Goal: Transaction & Acquisition: Purchase product/service

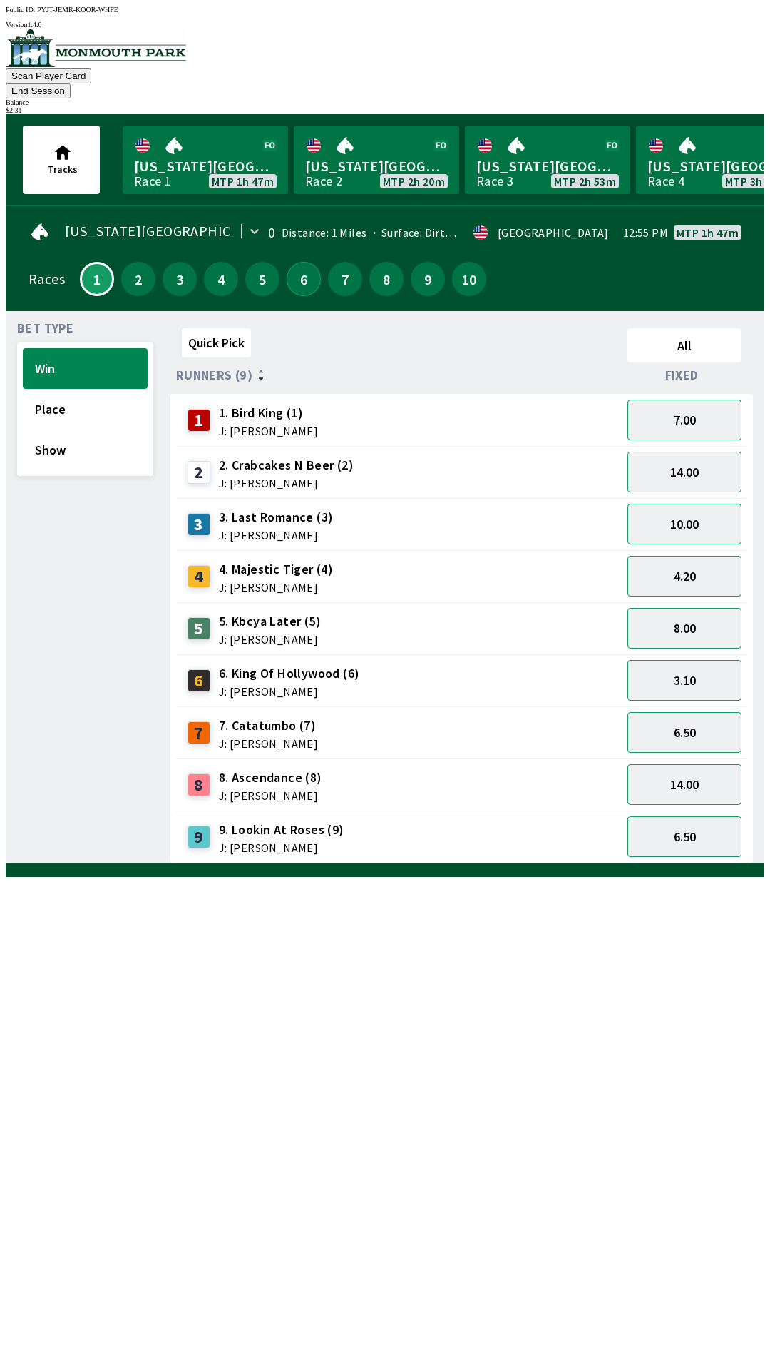
click at [297, 262] on button "6" at bounding box center [304, 279] width 34 height 34
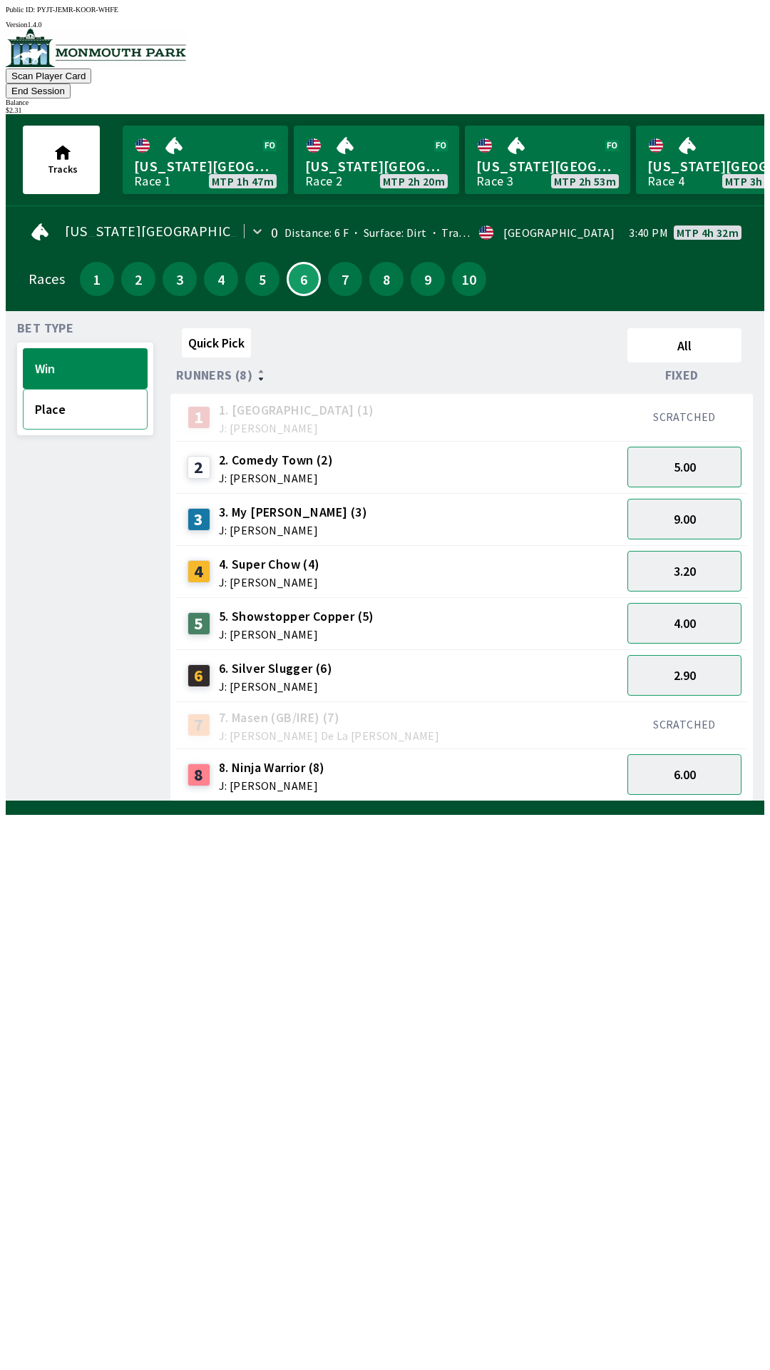
click at [88, 392] on button "Place" at bounding box center [85, 409] width 125 height 41
click at [713, 655] on button "1.60" at bounding box center [685, 675] width 114 height 41
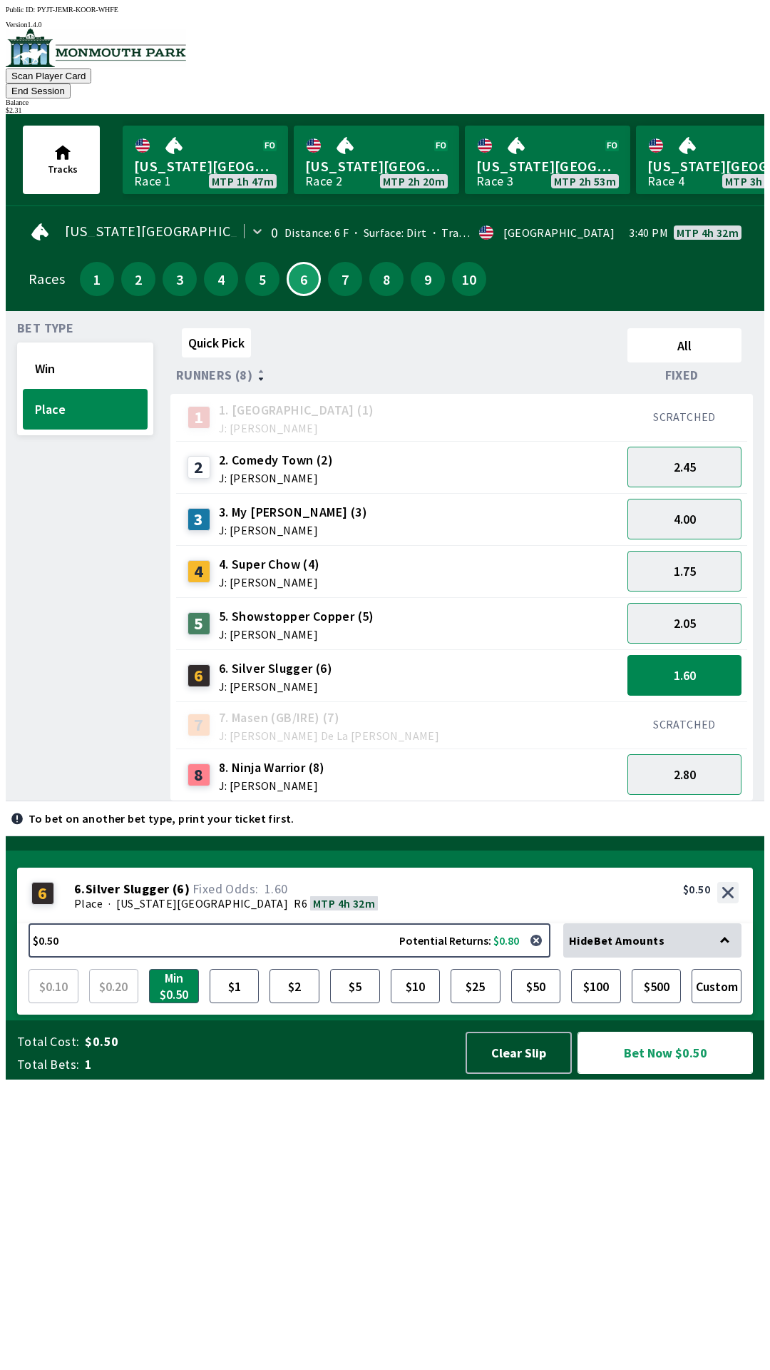
click at [652, 1074] on button "Bet Now $0.50" at bounding box center [665, 1052] width 175 height 42
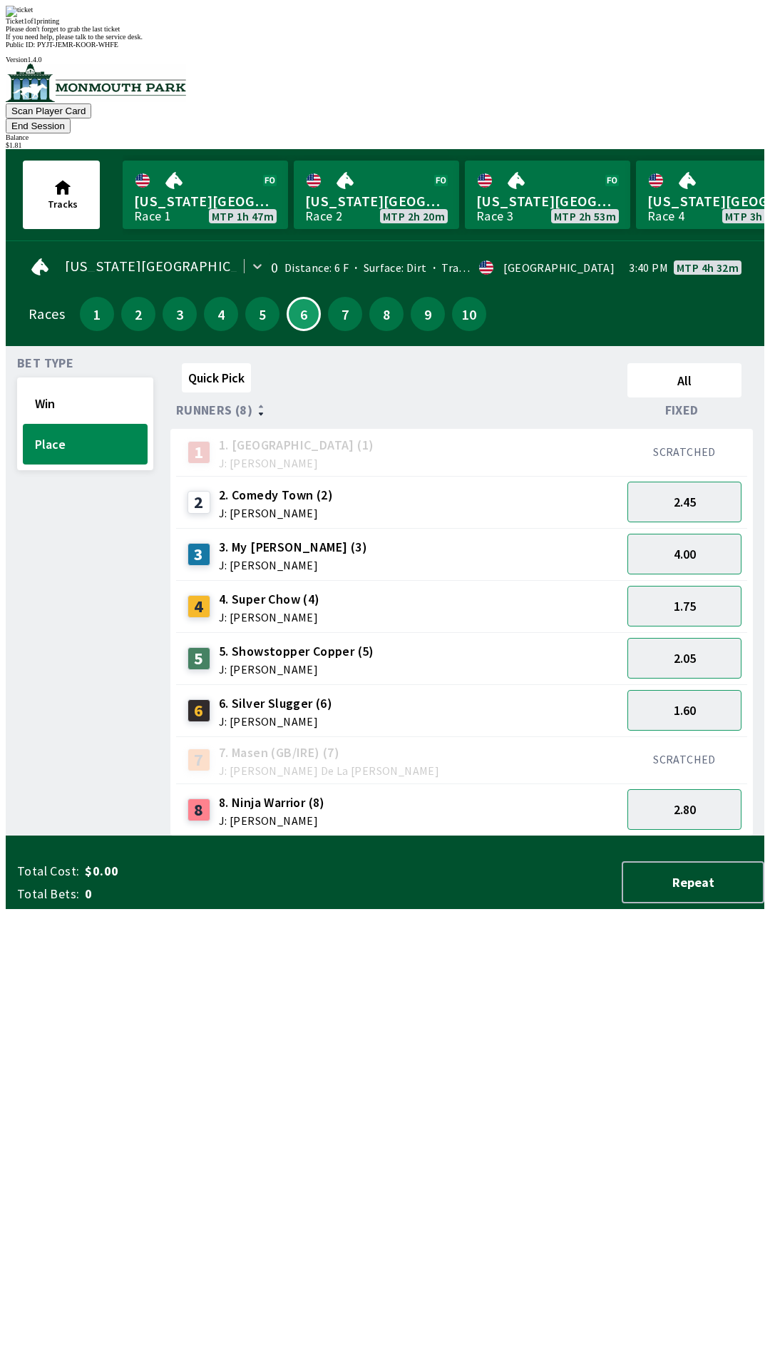
click at [26, 836] on div "Bet Type Win Place" at bounding box center [85, 596] width 136 height 479
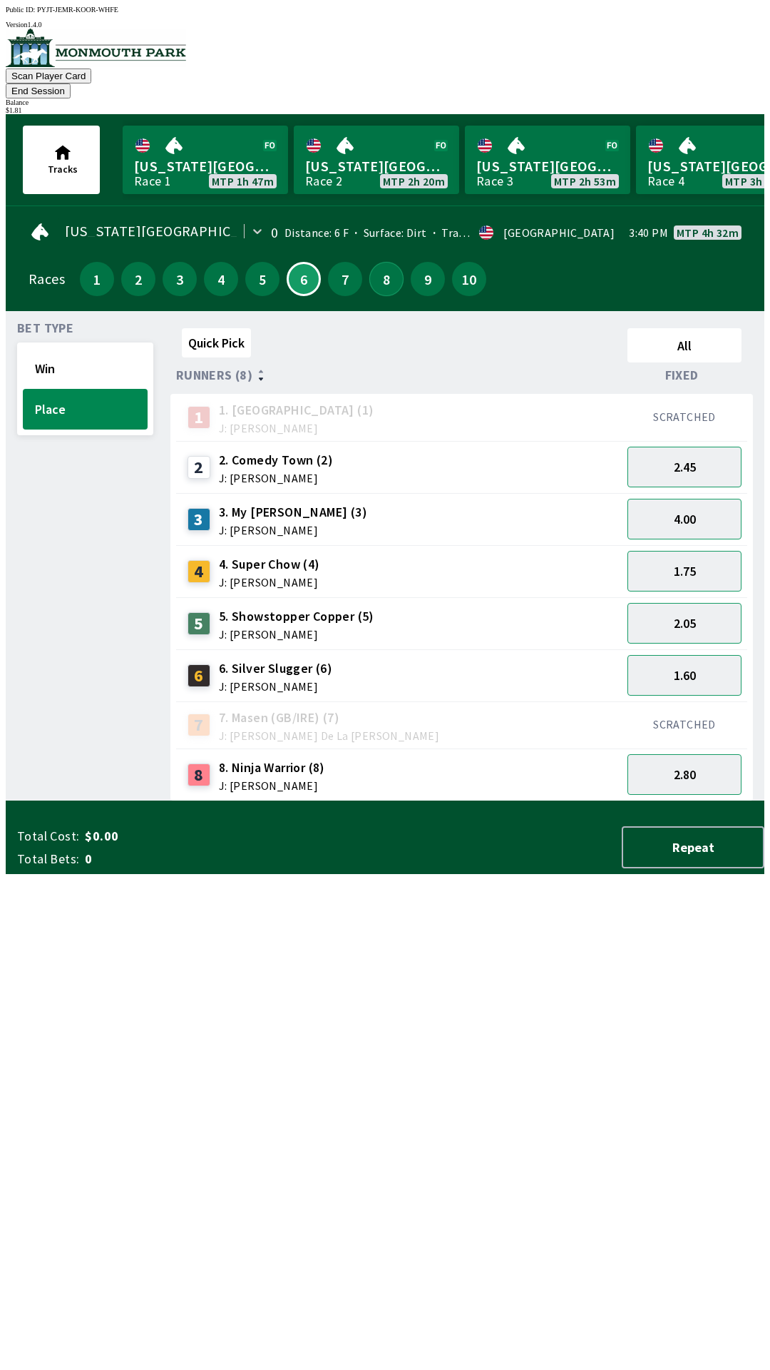
click at [372, 262] on button "8" at bounding box center [386, 279] width 34 height 34
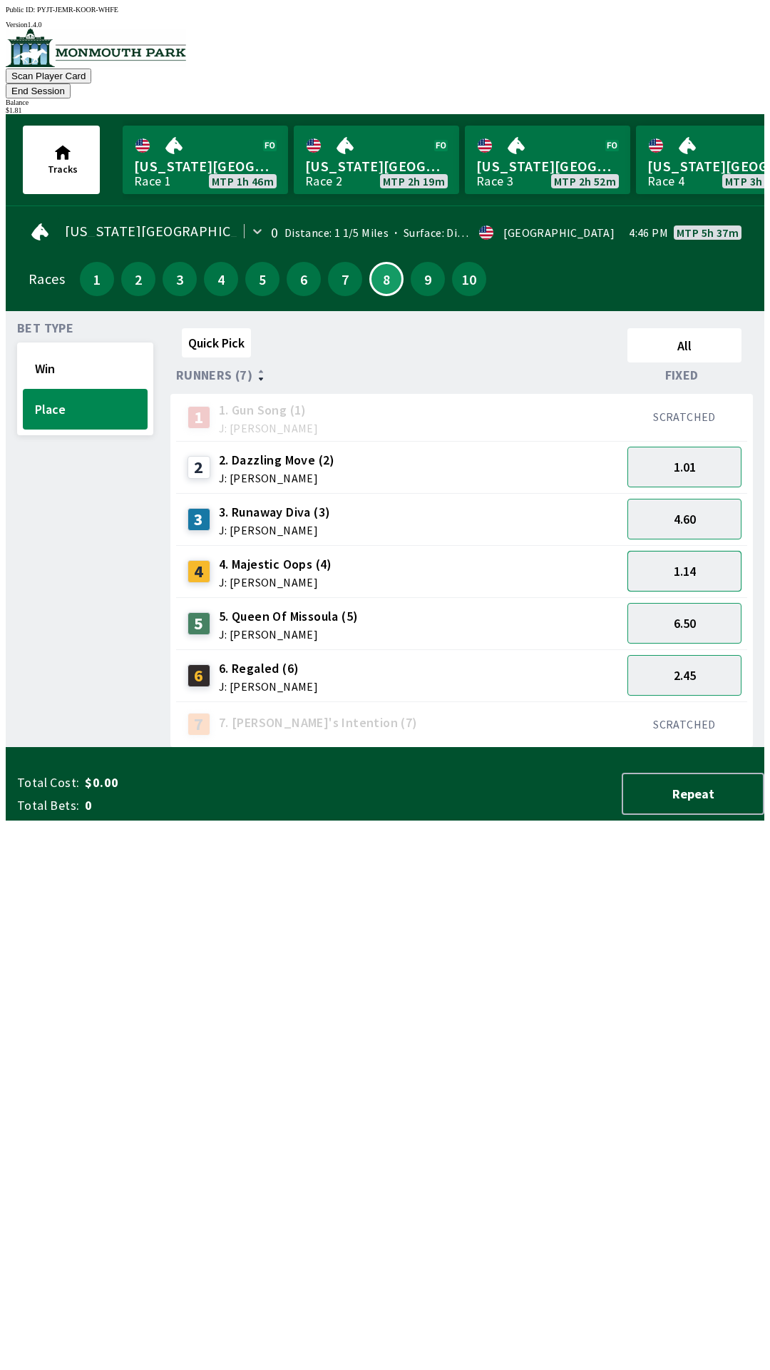
click at [705, 551] on button "1.14" at bounding box center [685, 571] width 114 height 41
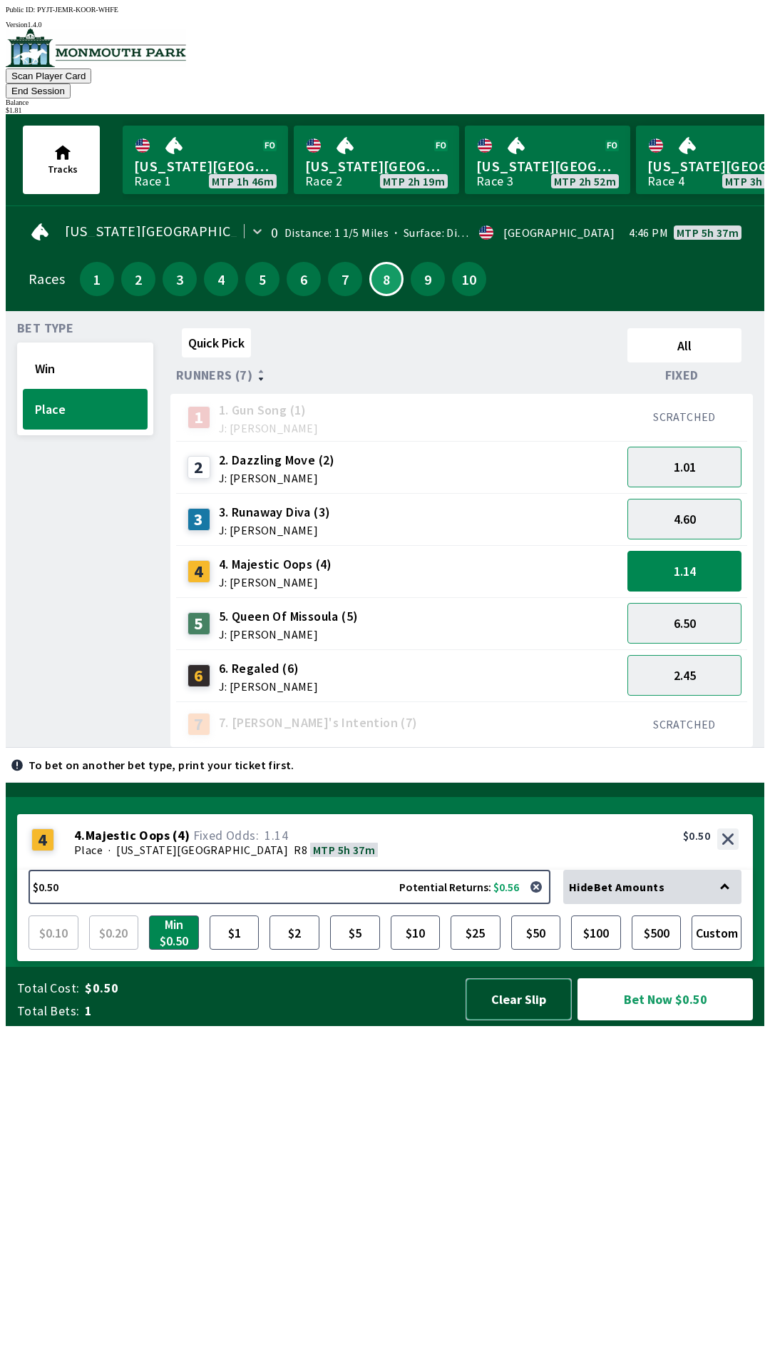
click at [511, 1020] on button "Clear Slip" at bounding box center [519, 999] width 106 height 42
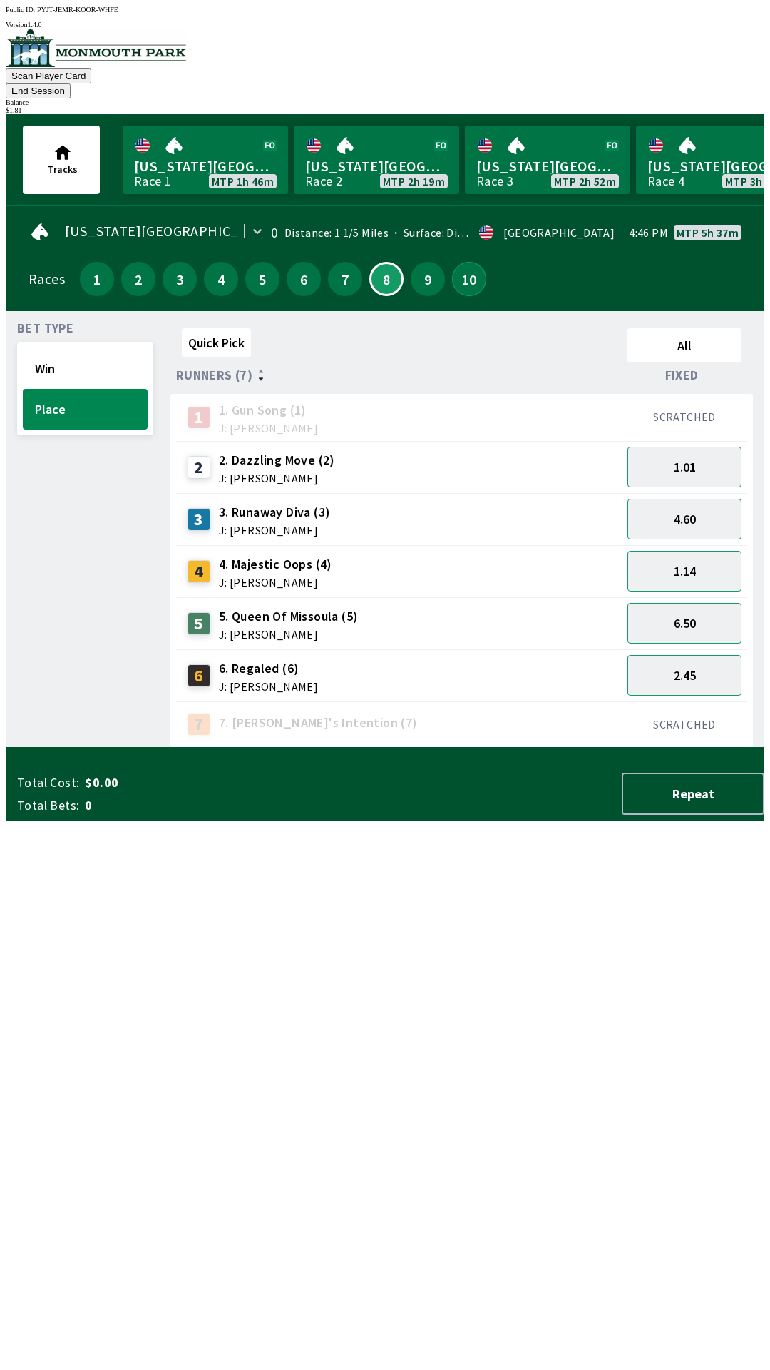
click at [459, 262] on button "10" at bounding box center [469, 279] width 34 height 34
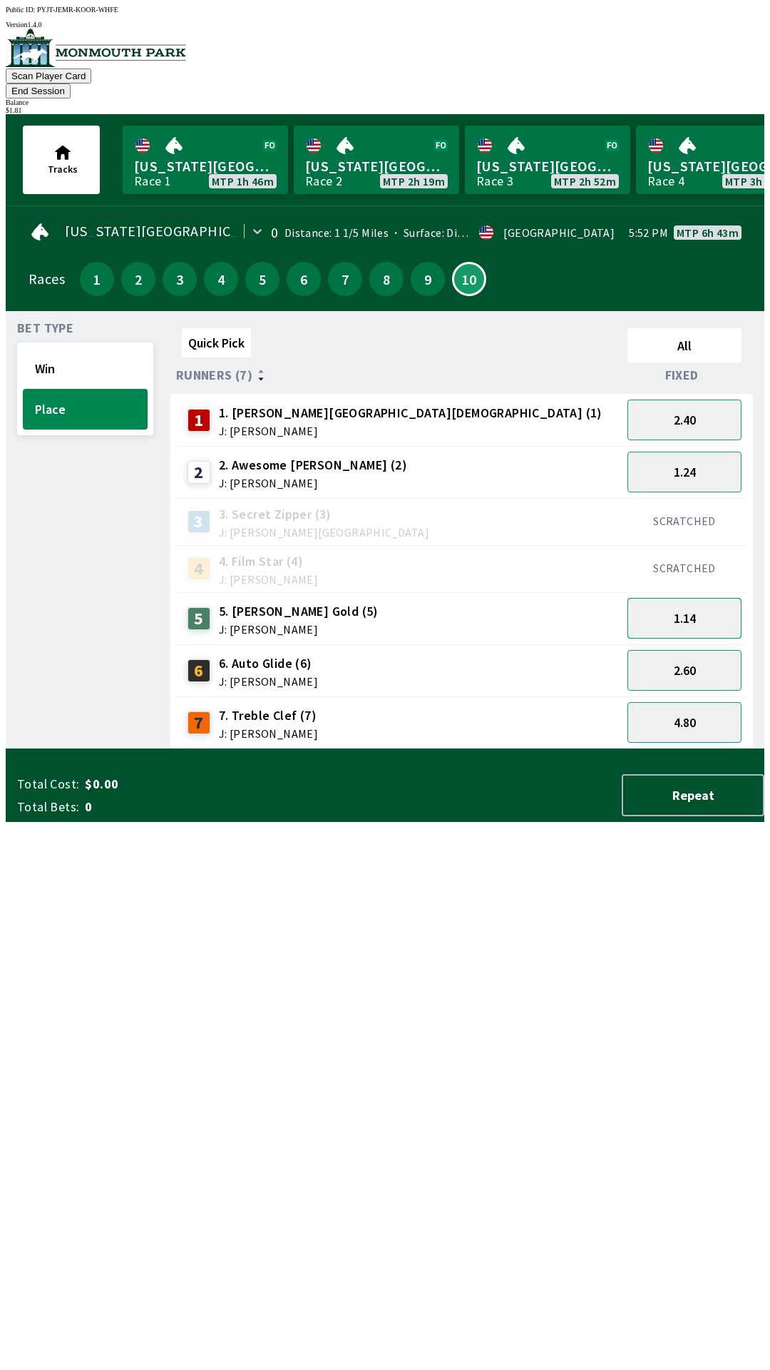
click at [692, 599] on button "1.14" at bounding box center [685, 618] width 114 height 41
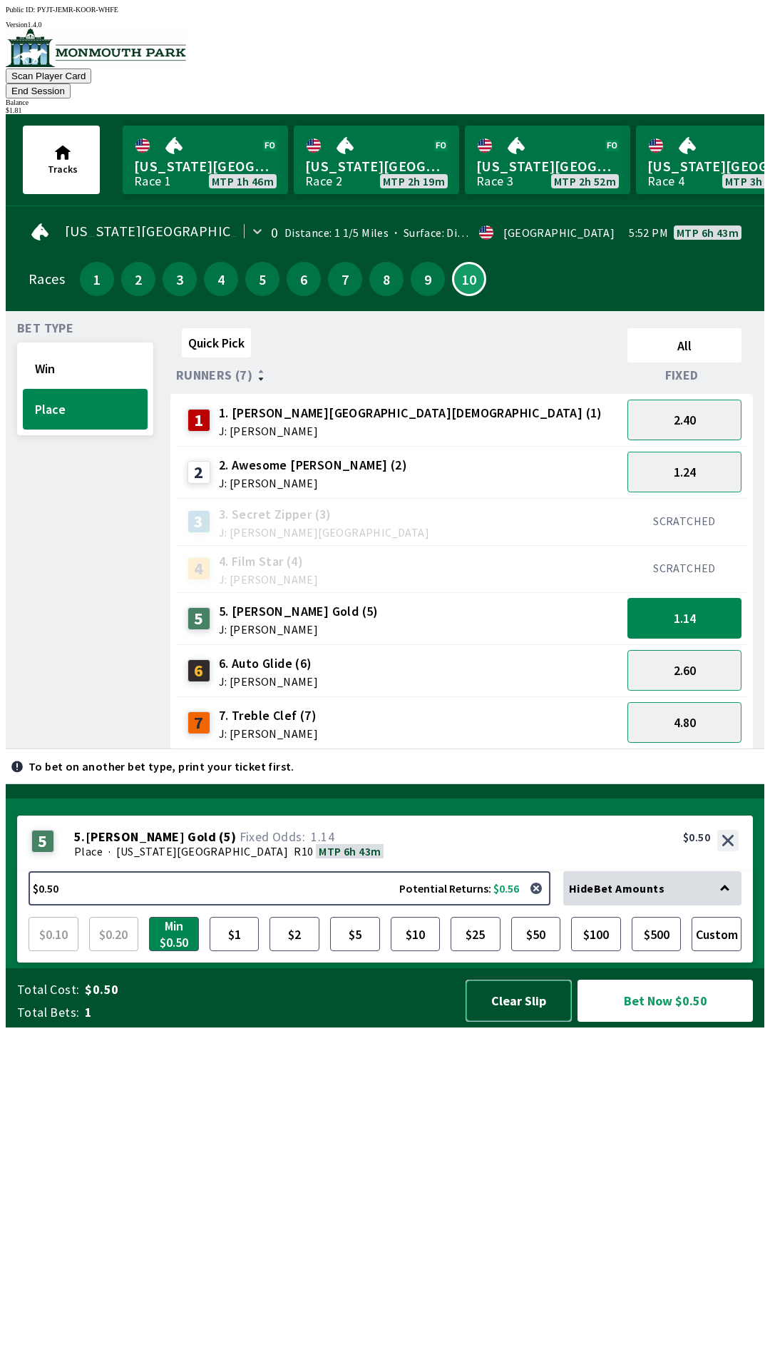
click at [510, 1021] on button "Clear Slip" at bounding box center [519, 1000] width 106 height 42
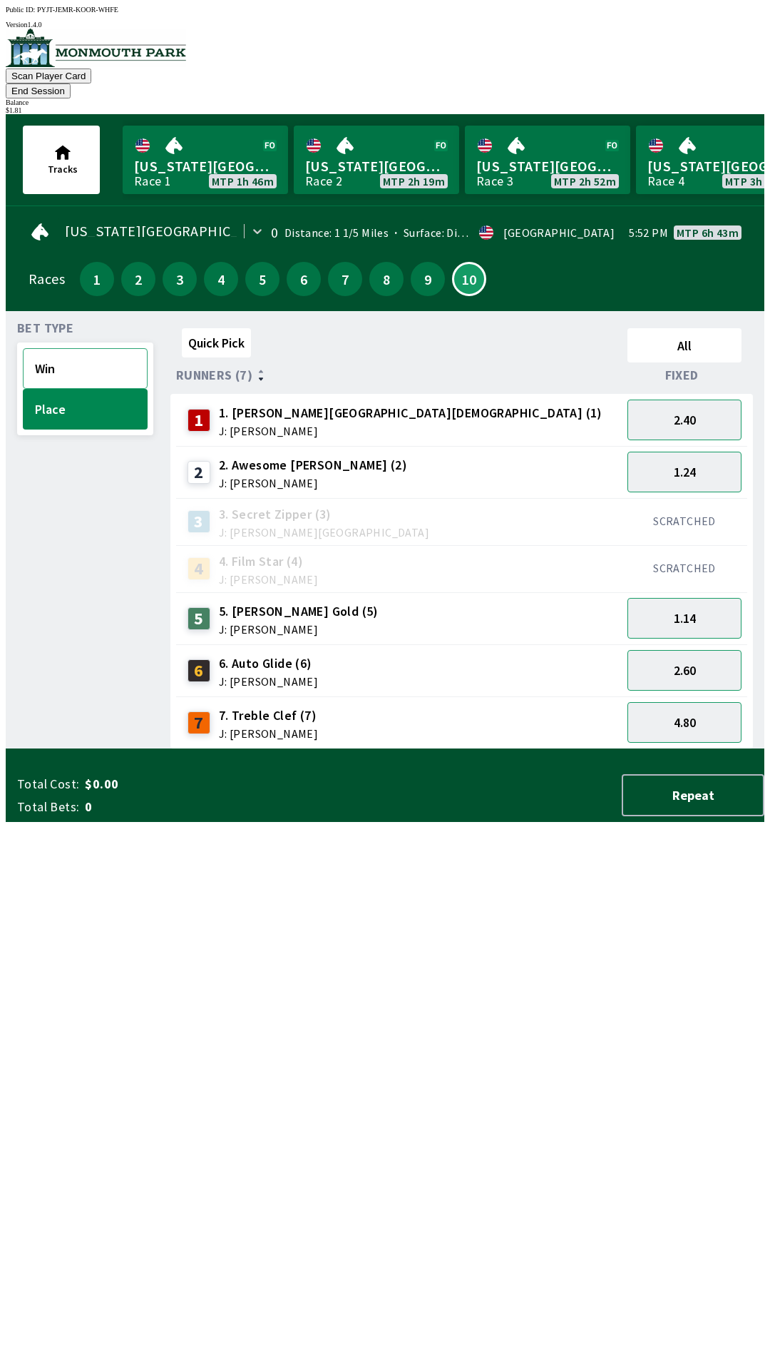
click at [64, 348] on button "Win" at bounding box center [85, 368] width 125 height 41
click at [74, 397] on button "Place" at bounding box center [85, 409] width 125 height 41
click at [703, 455] on button "1.24" at bounding box center [685, 472] width 114 height 41
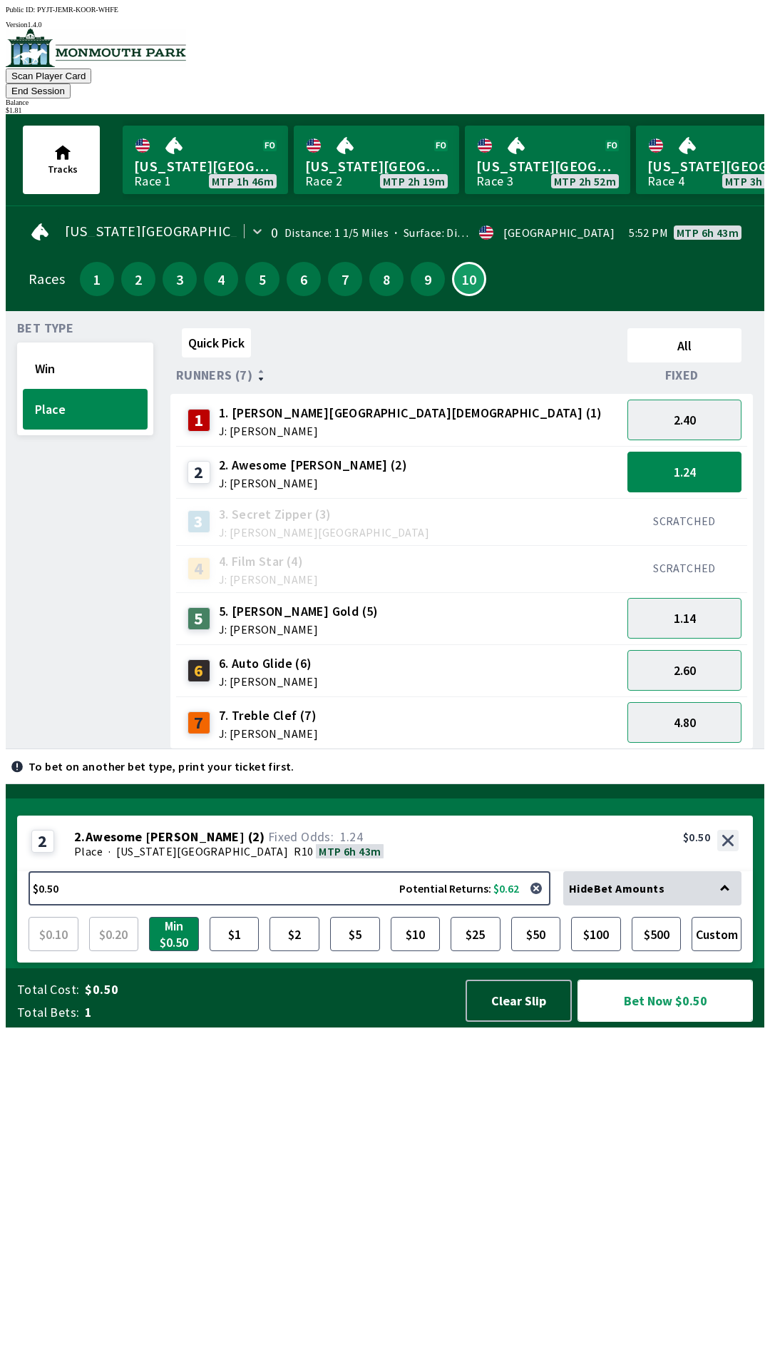
click at [635, 1021] on button "Bet Now $0.50" at bounding box center [665, 1000] width 175 height 42
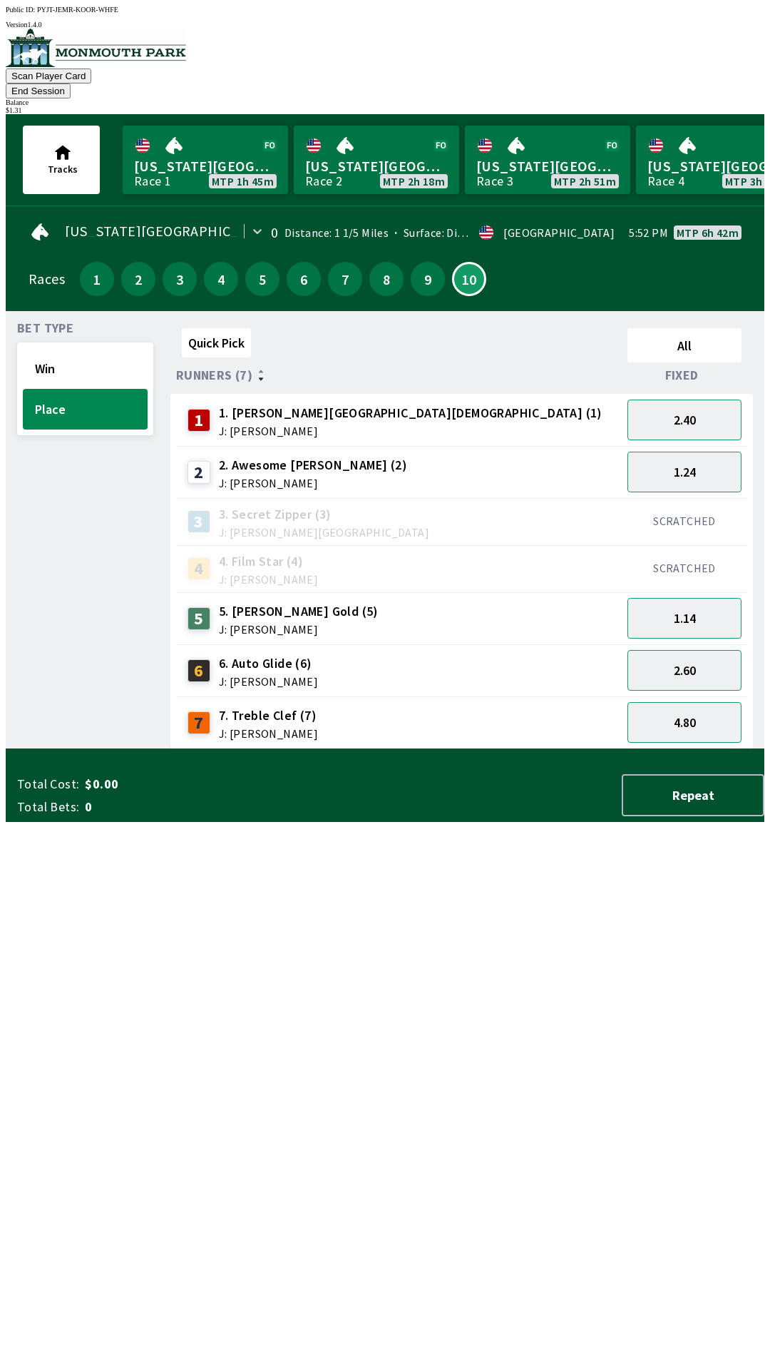
click at [46, 609] on div "Bet Type Win Place" at bounding box center [85, 535] width 136 height 427
click at [372, 262] on button "8" at bounding box center [386, 279] width 34 height 34
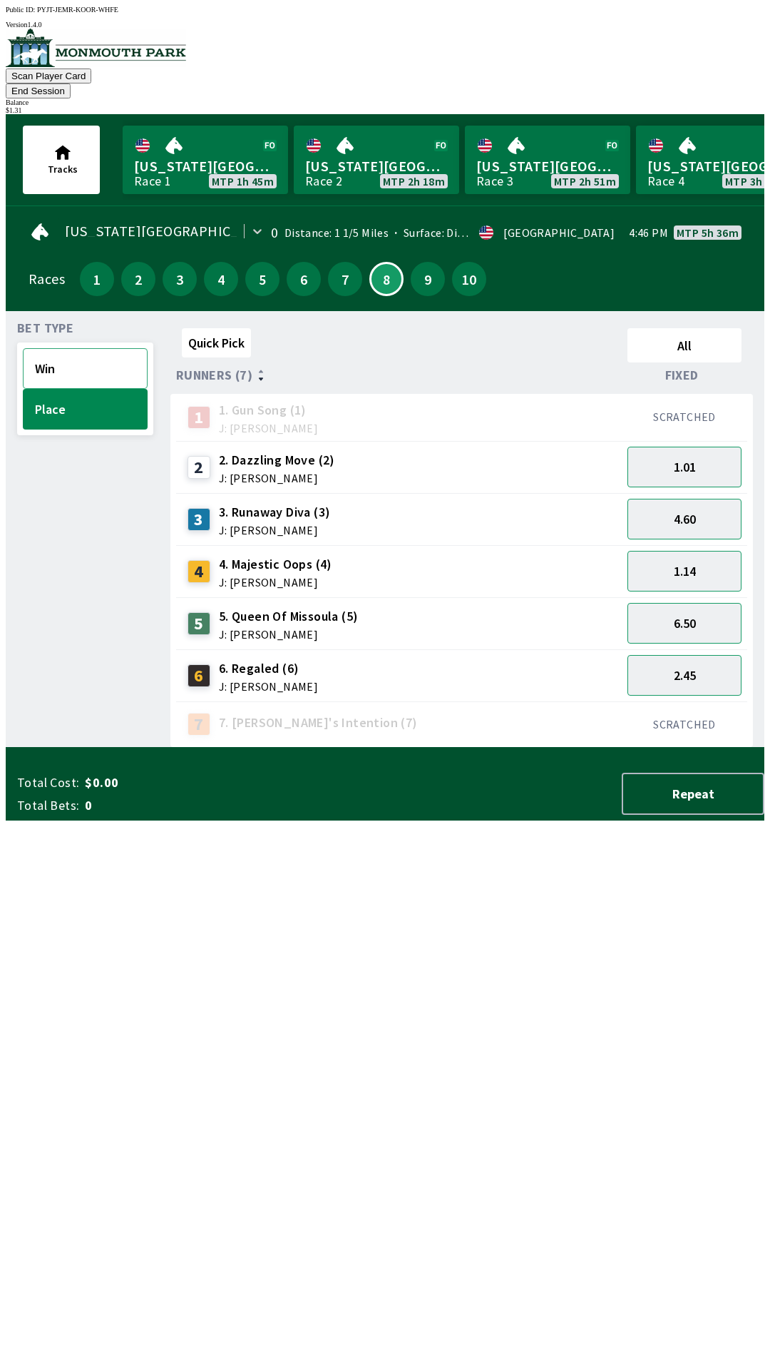
click at [98, 348] on button "Win" at bounding box center [85, 368] width 125 height 41
click at [695, 551] on button "2.30" at bounding box center [685, 571] width 114 height 41
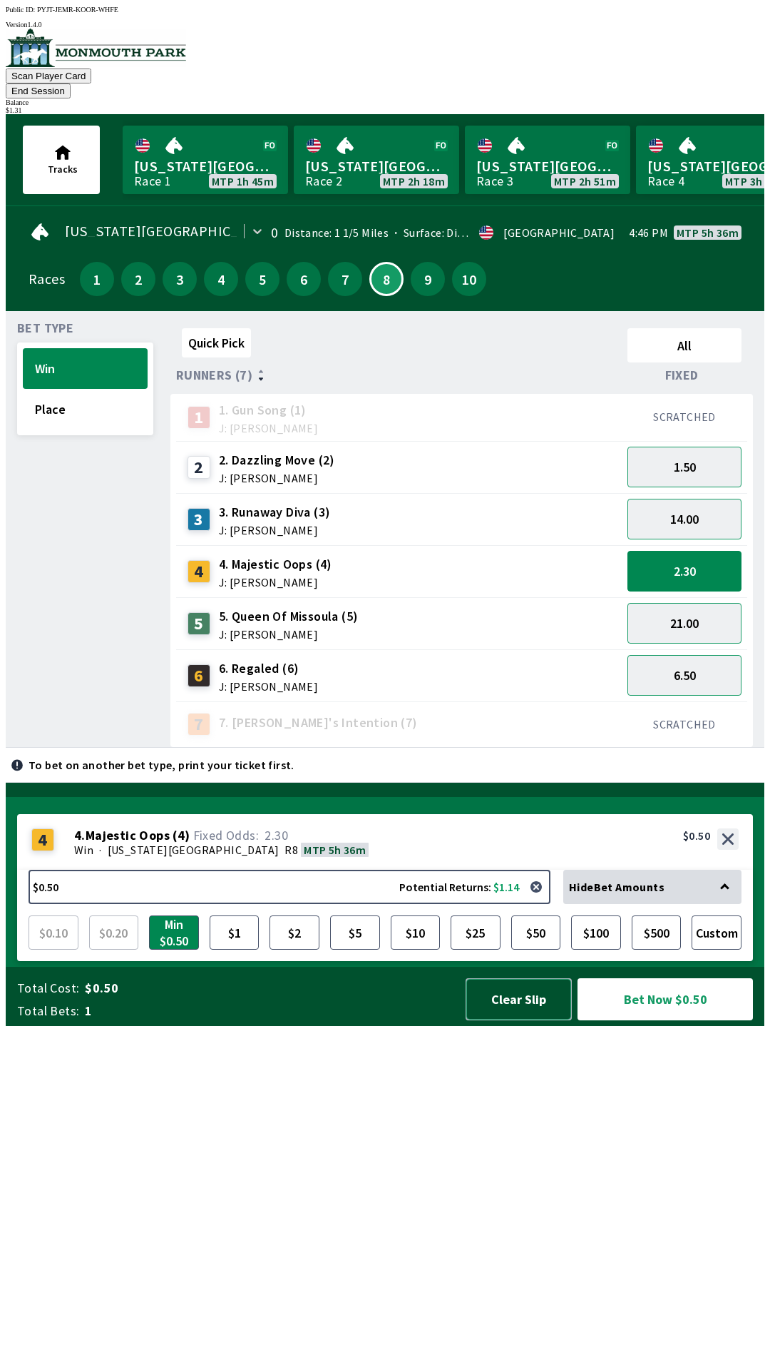
click at [505, 1020] on button "Clear Slip" at bounding box center [519, 999] width 106 height 42
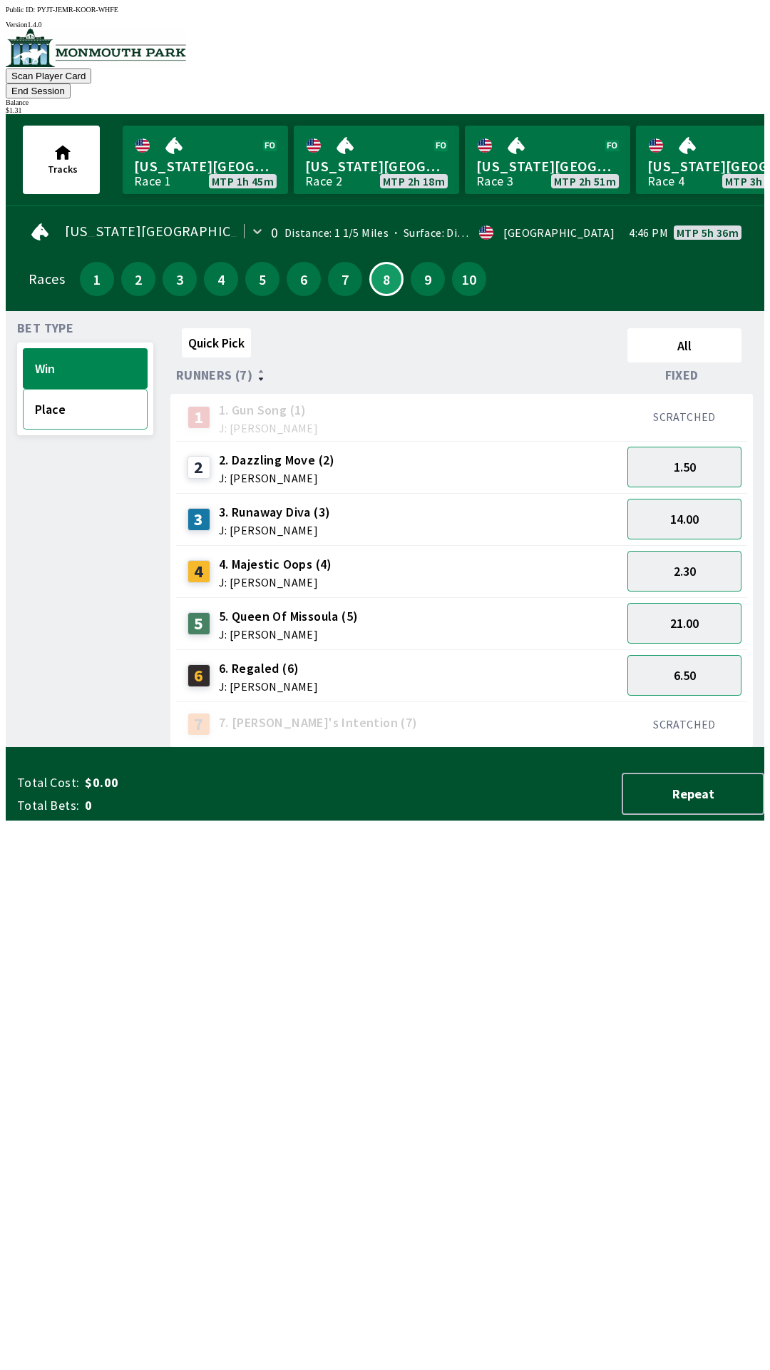
click at [57, 394] on button "Place" at bounding box center [85, 409] width 125 height 41
click at [702, 553] on button "1.14" at bounding box center [685, 571] width 114 height 41
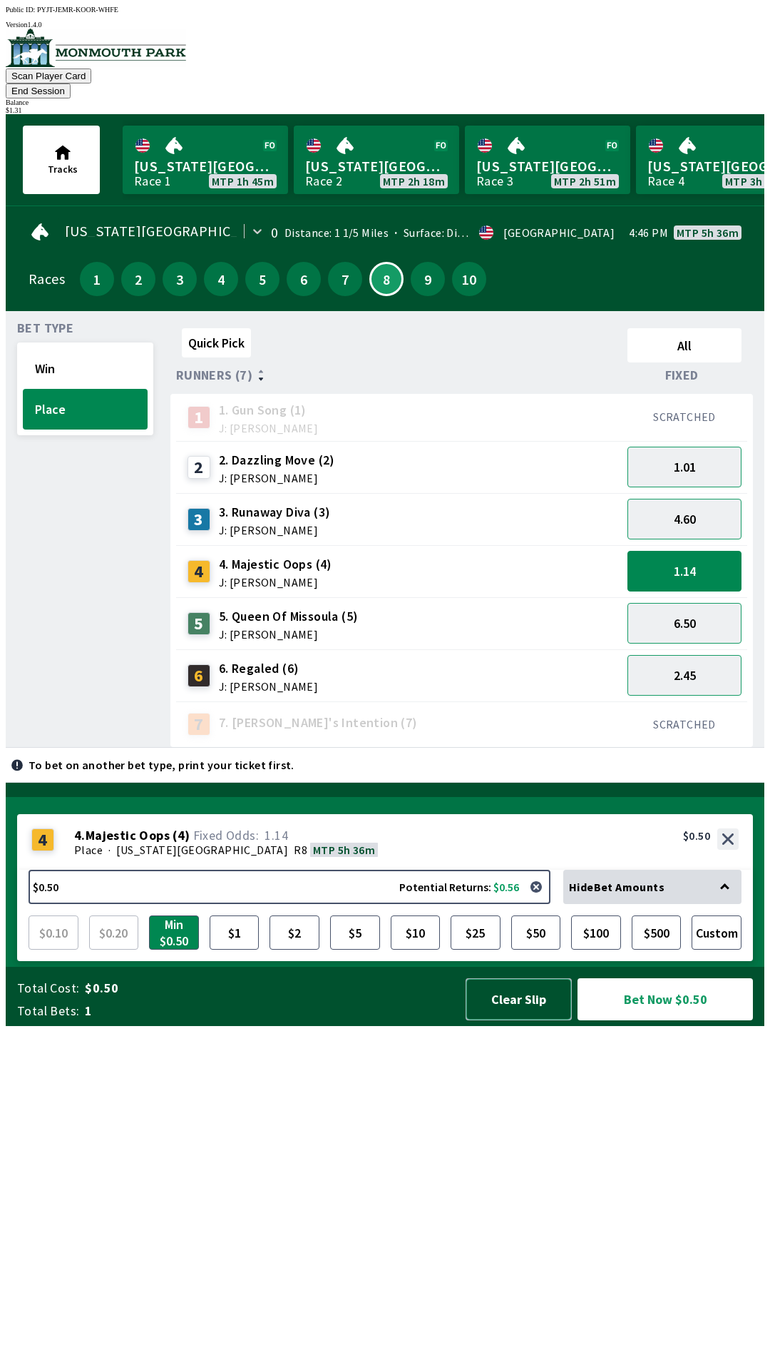
click at [513, 1020] on button "Clear Slip" at bounding box center [519, 999] width 106 height 42
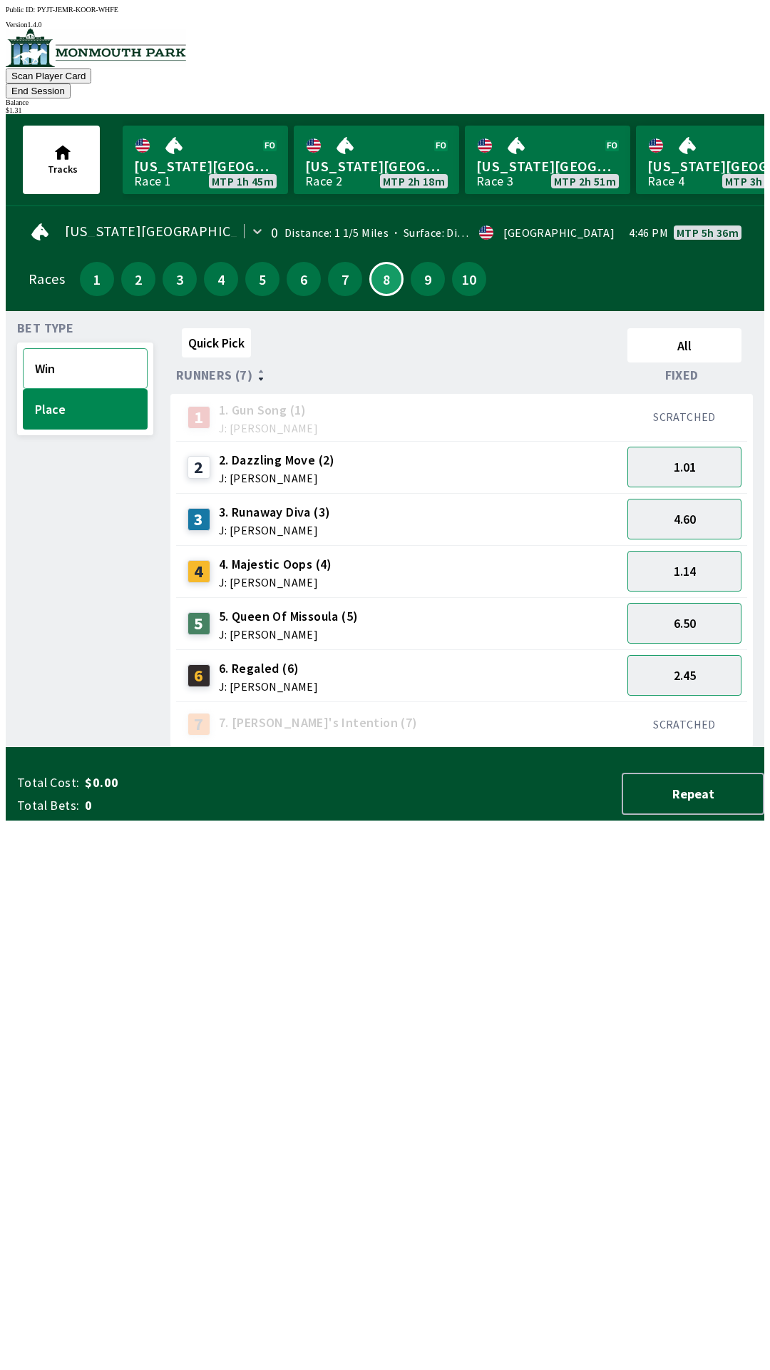
click at [83, 354] on button "Win" at bounding box center [85, 368] width 125 height 41
click at [700, 552] on button "2.30" at bounding box center [685, 571] width 114 height 41
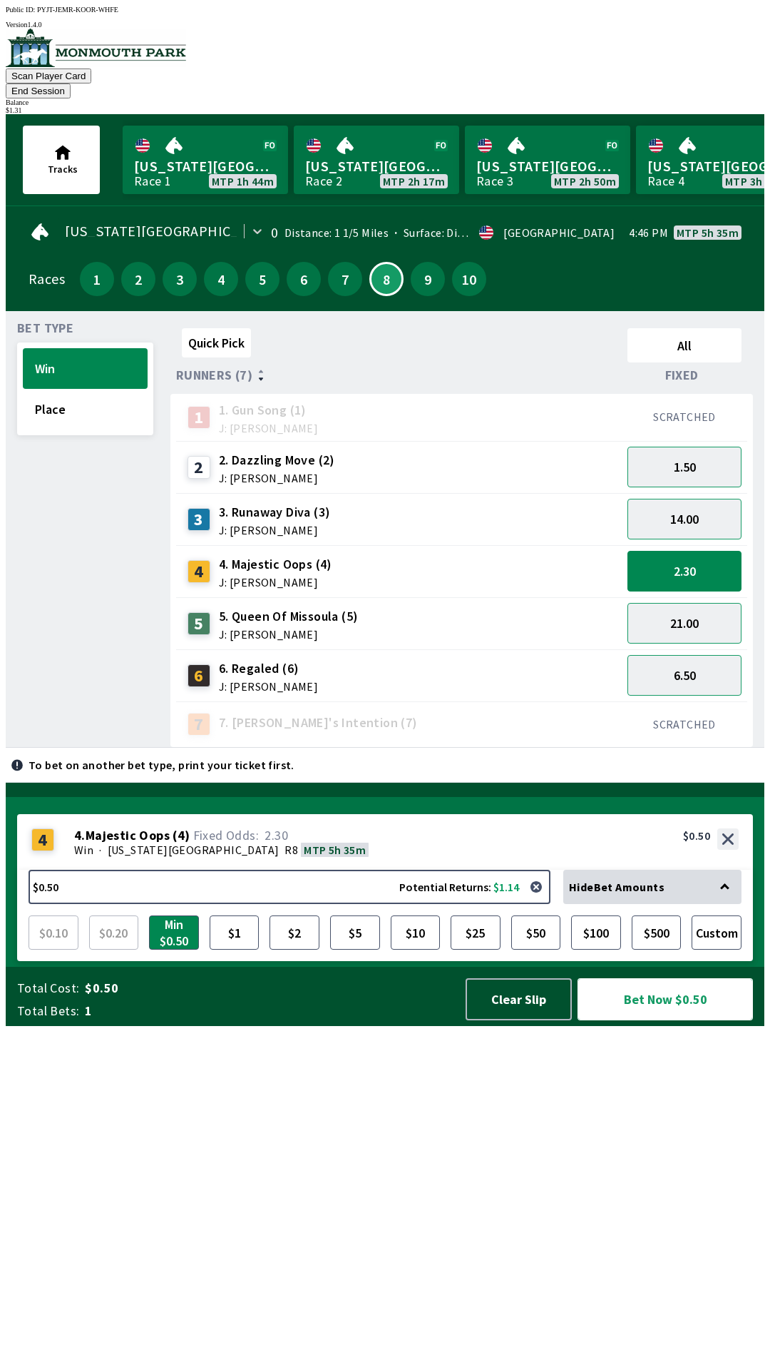
click at [655, 1020] on button "Bet Now $0.50" at bounding box center [665, 999] width 175 height 42
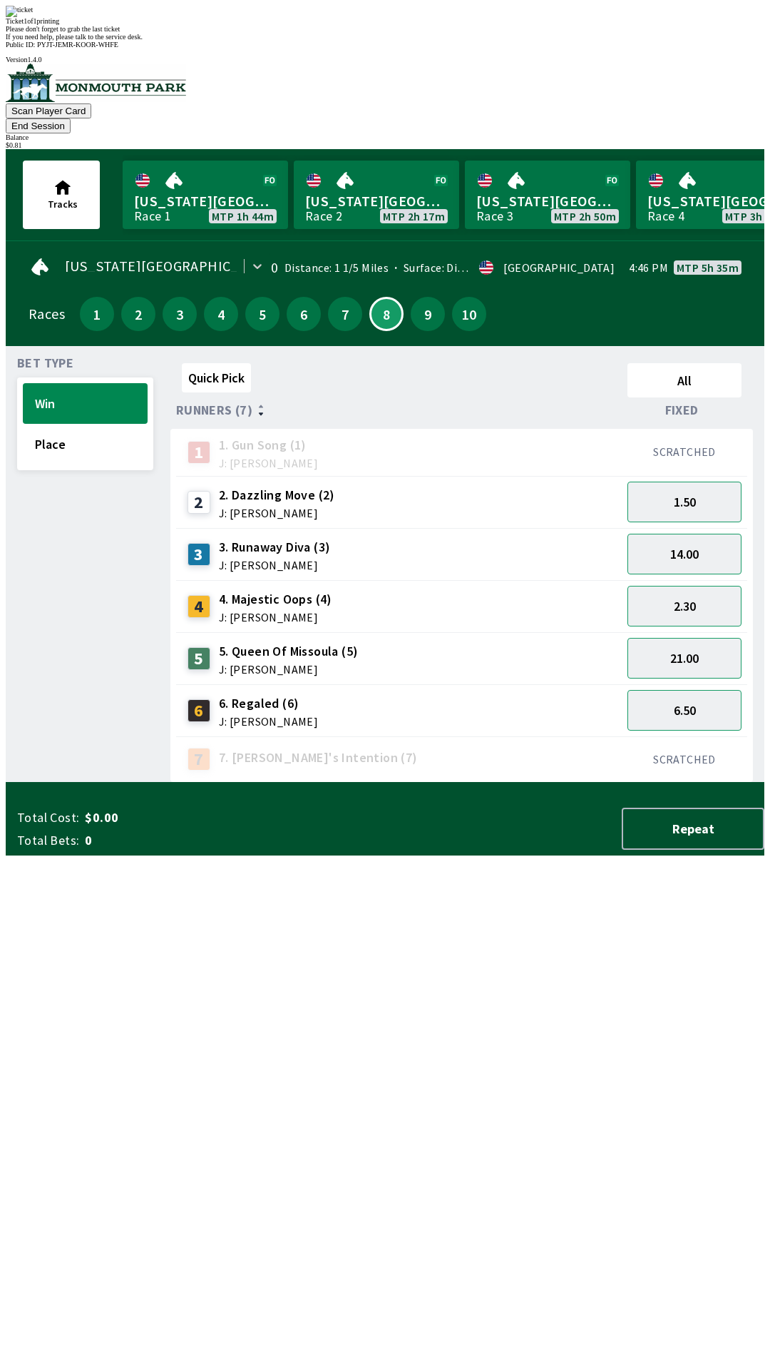
click at [71, 720] on div "Bet Type Win Place" at bounding box center [85, 569] width 136 height 425
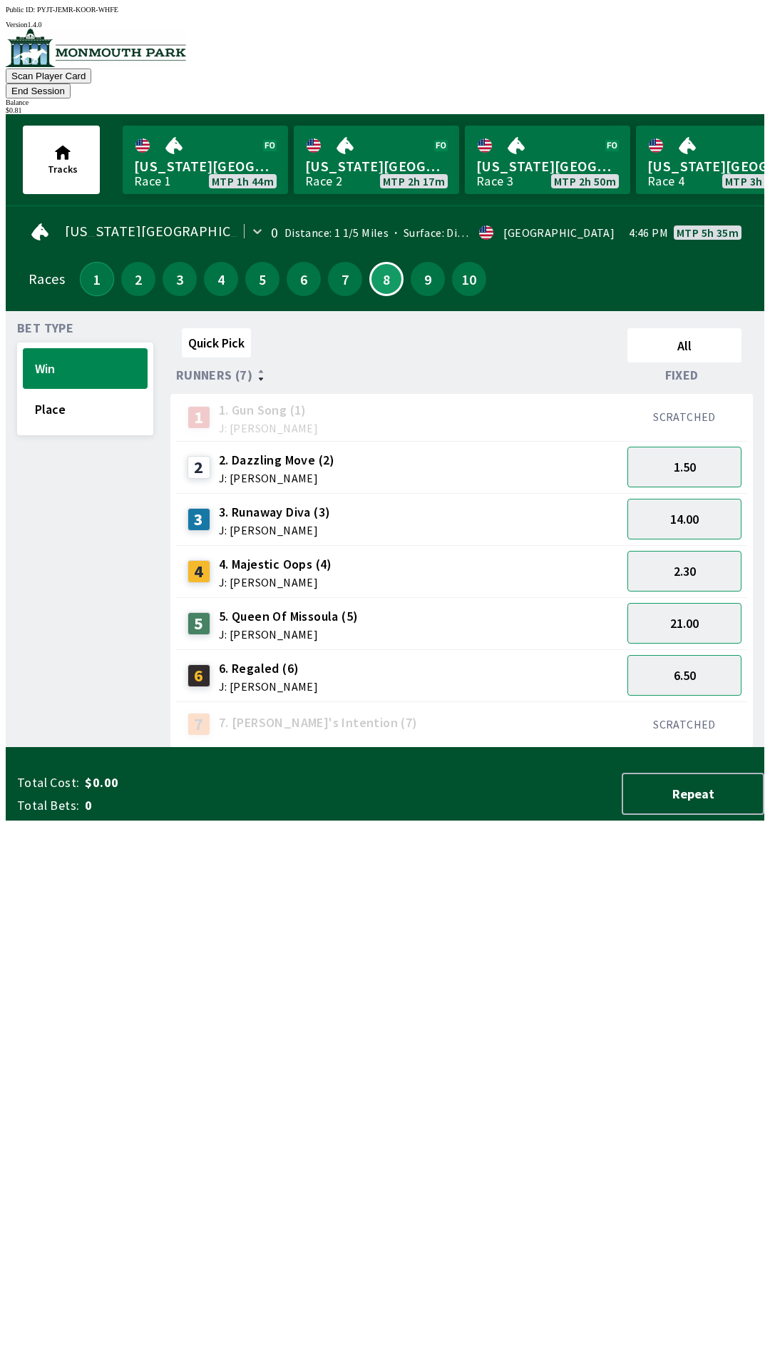
click at [81, 264] on button "1" at bounding box center [97, 279] width 34 height 34
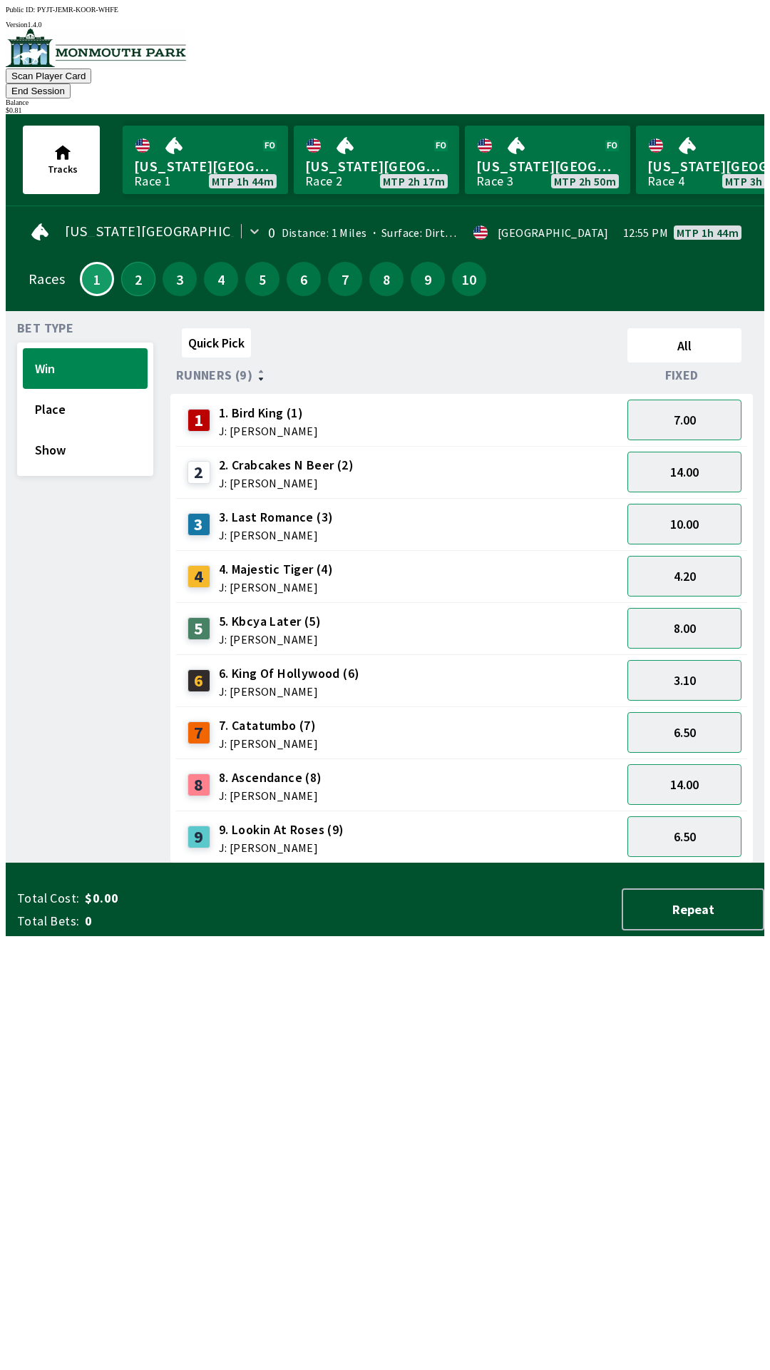
click at [131, 262] on button "2" at bounding box center [138, 279] width 34 height 34
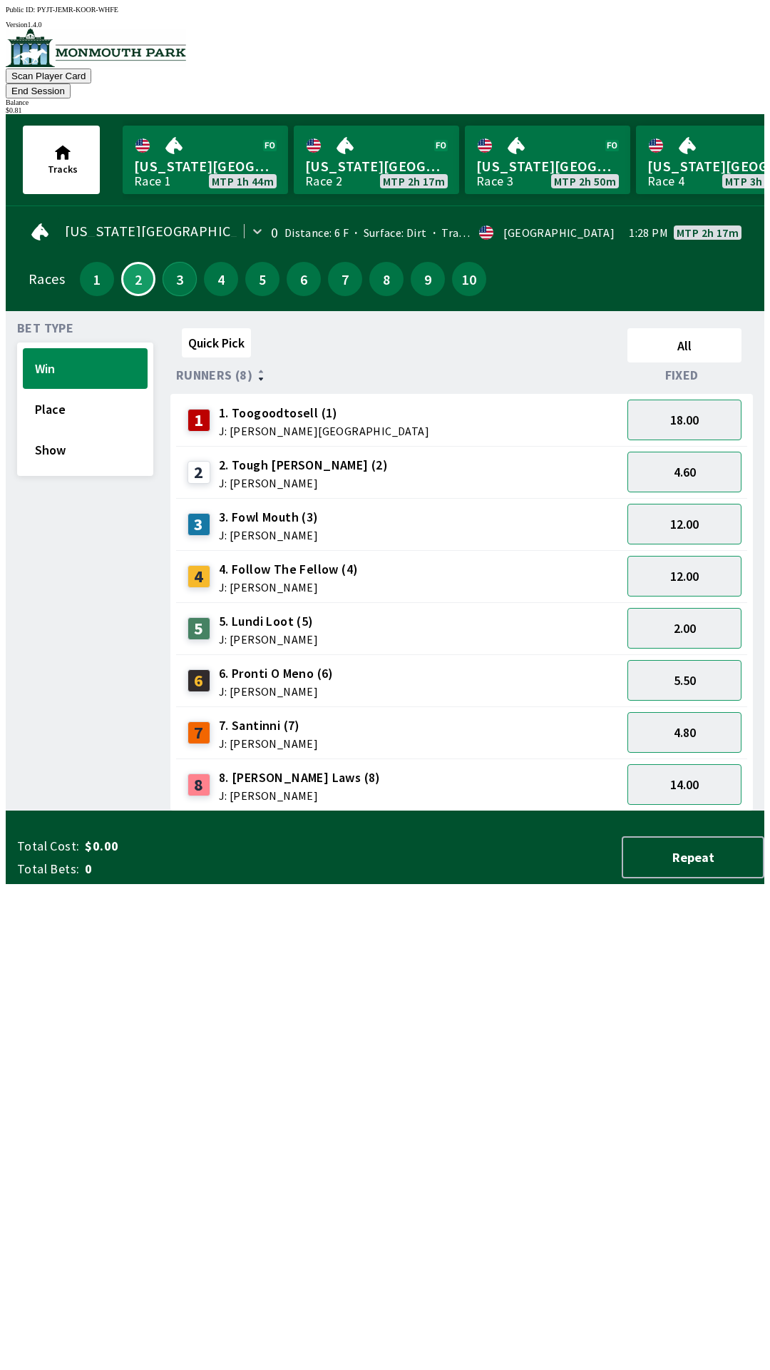
click at [163, 262] on button "3" at bounding box center [180, 279] width 34 height 34
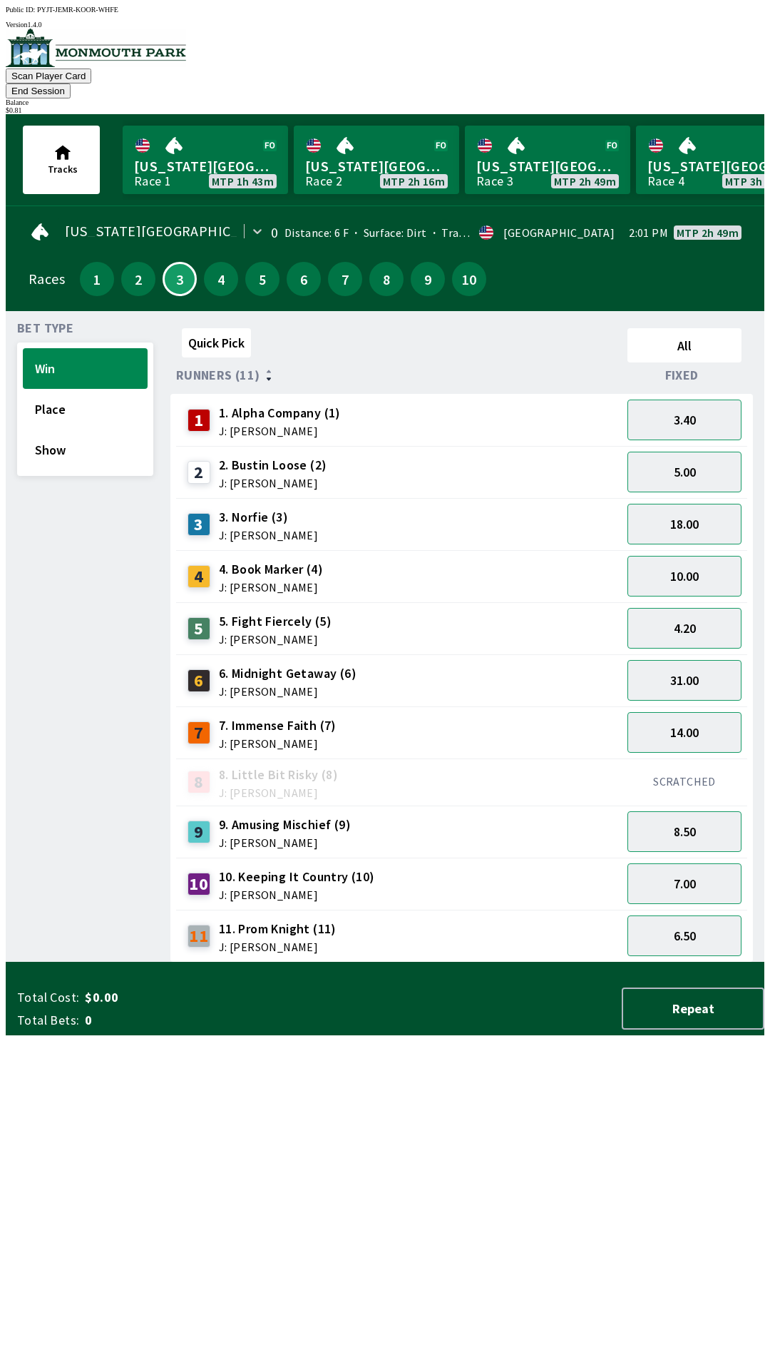
click at [71, 83] on button "End Session" at bounding box center [38, 90] width 65 height 15
